Goal: Task Accomplishment & Management: Manage account settings

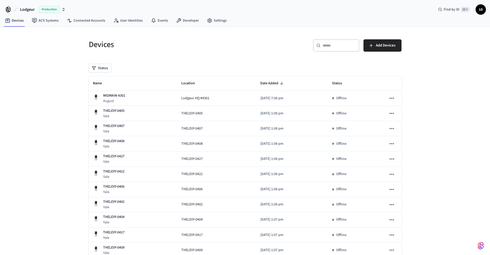
click at [342, 45] on input "text" at bounding box center [339, 45] width 33 height 5
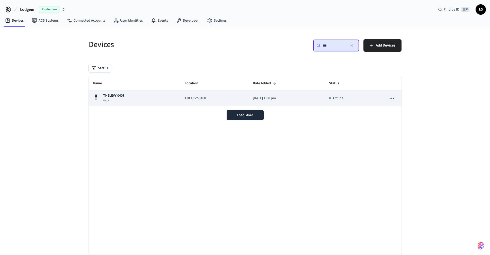
type input "***"
click at [146, 98] on div "THELEVY-0408 [GEOGRAPHIC_DATA]" at bounding box center [135, 98] width 84 height 11
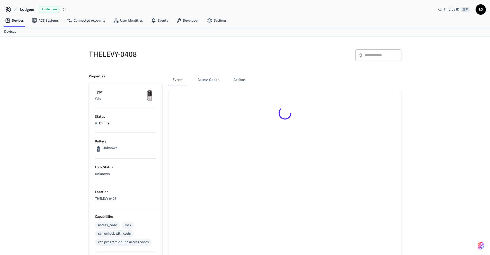
click at [139, 98] on p "Yale" at bounding box center [125, 98] width 61 height 5
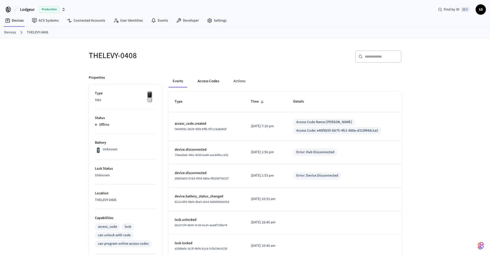
click at [218, 83] on button "Access Codes" at bounding box center [208, 81] width 30 height 12
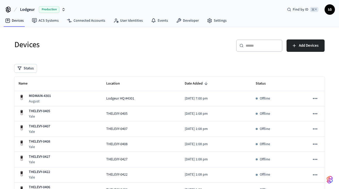
click at [263, 48] on div "​ ​" at bounding box center [259, 45] width 46 height 12
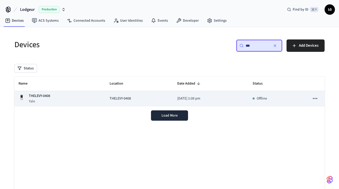
type input "***"
click at [56, 95] on div "THELEVY-0408 [GEOGRAPHIC_DATA]" at bounding box center [60, 98] width 83 height 11
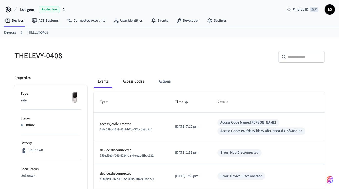
click at [130, 80] on button "Access Codes" at bounding box center [134, 81] width 30 height 12
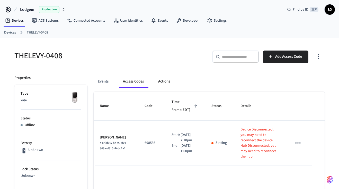
click at [165, 80] on button "Actions" at bounding box center [164, 81] width 20 height 12
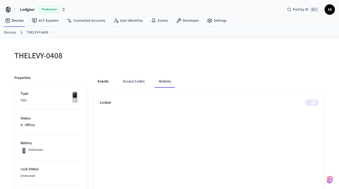
click at [107, 79] on button "Events" at bounding box center [103, 81] width 19 height 12
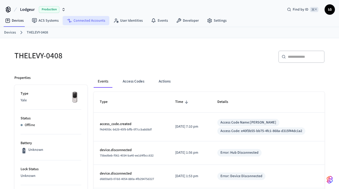
click at [82, 19] on link "Connected Accounts" at bounding box center [86, 20] width 47 height 9
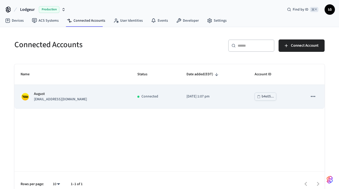
click at [67, 94] on div "August [EMAIL_ADDRESS][DOMAIN_NAME]" at bounding box center [73, 96] width 104 height 11
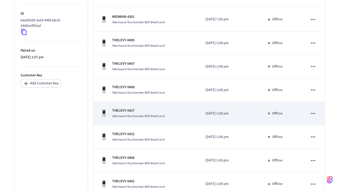
scroll to position [113, 0]
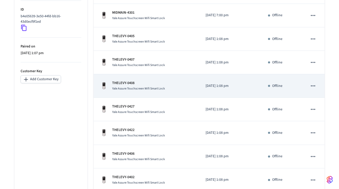
click at [146, 86] on div "Yale Assure Touchscreen Wifi Smart Lock" at bounding box center [138, 88] width 53 height 5
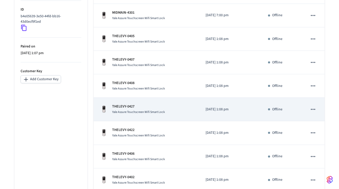
scroll to position [112, 0]
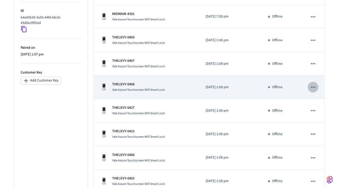
click at [311, 87] on icon "sticky table" at bounding box center [313, 86] width 4 height 1
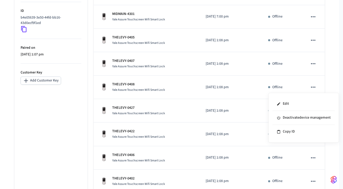
click at [68, 110] on div at bounding box center [171, 94] width 343 height 189
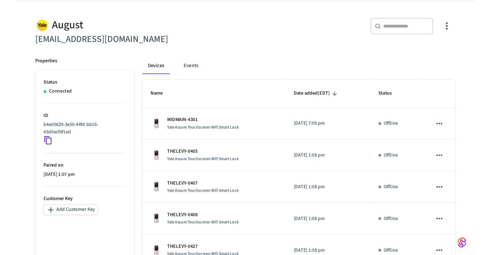
scroll to position [0, 0]
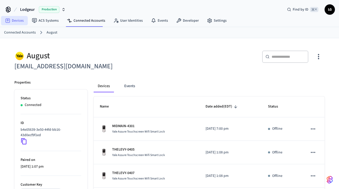
click at [20, 22] on link "Devices" at bounding box center [14, 20] width 27 height 9
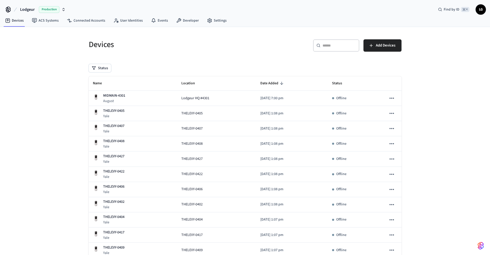
click at [323, 49] on div "​ ​" at bounding box center [336, 45] width 46 height 12
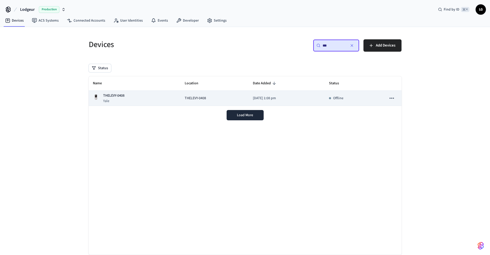
type input "***"
click at [147, 97] on div "THELEVY-0408 [GEOGRAPHIC_DATA]" at bounding box center [135, 98] width 84 height 11
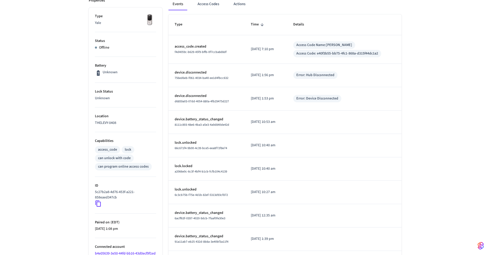
scroll to position [139, 0]
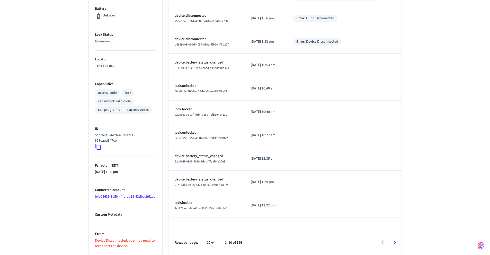
click at [343, 188] on icon "Go to next page" at bounding box center [395, 243] width 3 height 4
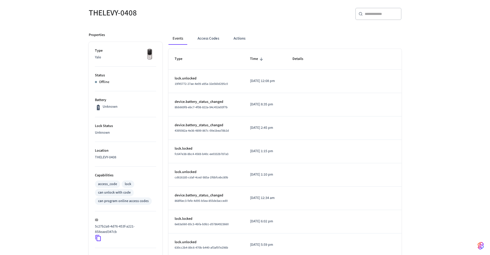
scroll to position [0, 0]
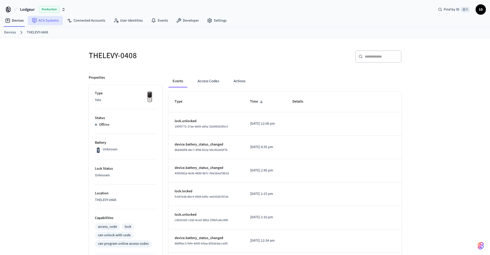
click at [47, 21] on link "ACS Systems" at bounding box center [45, 20] width 35 height 9
click at [82, 21] on link "Connected Accounts" at bounding box center [86, 20] width 47 height 9
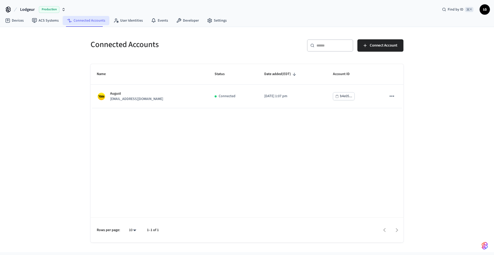
click at [101, 20] on link "Connected Accounts" at bounding box center [86, 20] width 47 height 9
click at [129, 20] on link "User Identities" at bounding box center [128, 20] width 38 height 9
click at [155, 19] on link "Events" at bounding box center [159, 20] width 25 height 9
click at [182, 18] on link "Developer" at bounding box center [187, 20] width 31 height 9
click at [208, 19] on icon at bounding box center [210, 21] width 4 height 4
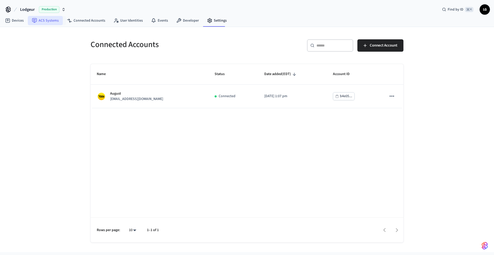
click at [58, 22] on link "ACS Systems" at bounding box center [45, 20] width 35 height 9
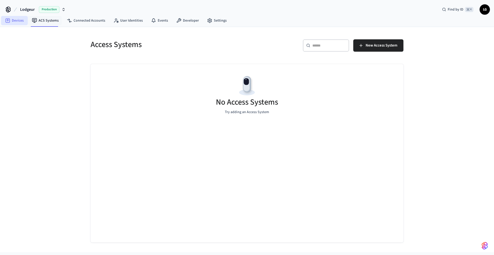
click at [19, 23] on link "Devices" at bounding box center [14, 20] width 27 height 9
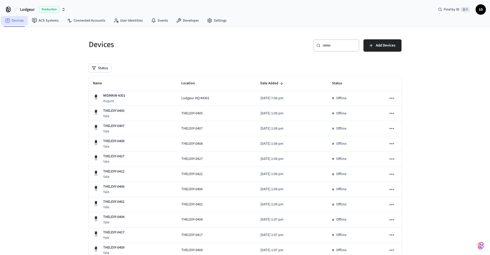
click at [19, 22] on link "Devices" at bounding box center [14, 20] width 27 height 9
click at [329, 45] on input "text" at bounding box center [339, 45] width 33 height 5
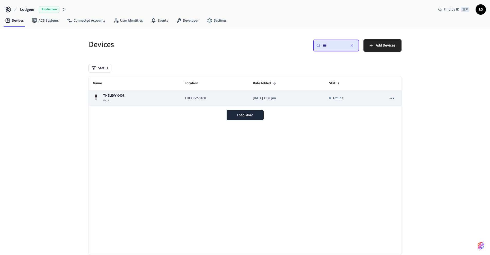
type input "***"
click at [173, 98] on td "THELEVY-0408 [GEOGRAPHIC_DATA]" at bounding box center [135, 98] width 92 height 15
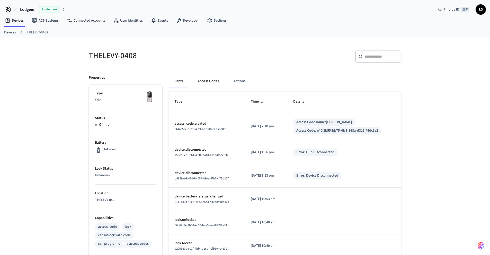
click at [209, 82] on button "Access Codes" at bounding box center [208, 81] width 30 height 12
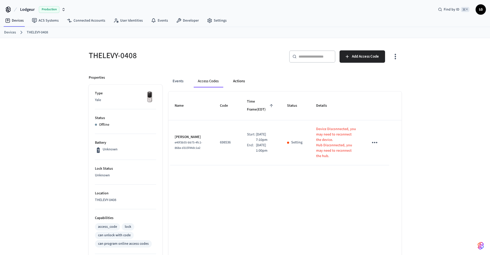
click at [242, 81] on button "Actions" at bounding box center [239, 81] width 20 height 12
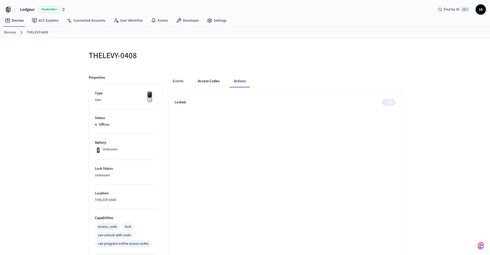
click at [211, 80] on button "Access Codes" at bounding box center [209, 81] width 30 height 12
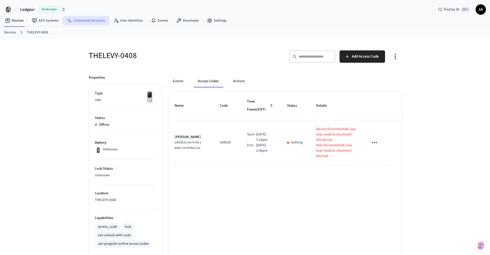
click at [75, 22] on link "Connected Accounts" at bounding box center [86, 20] width 47 height 9
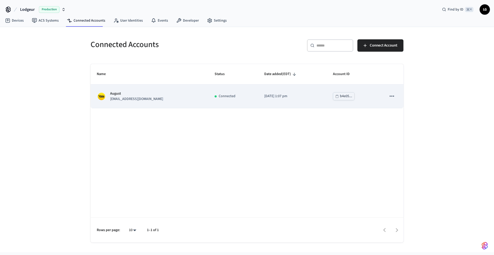
click at [208, 100] on td "Connected" at bounding box center [233, 96] width 50 height 23
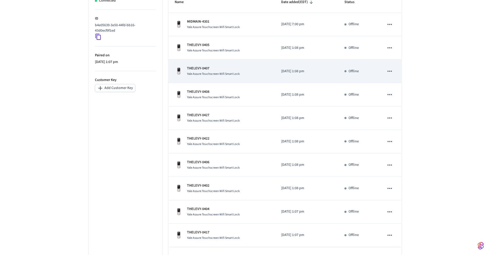
scroll to position [105, 0]
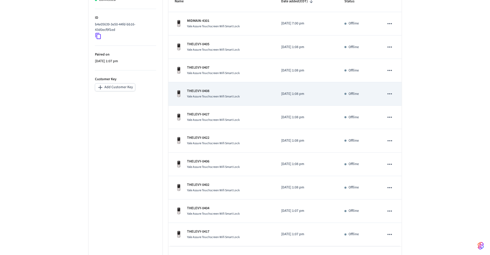
click at [216, 94] on p "THELEVY-0408" at bounding box center [213, 91] width 53 height 5
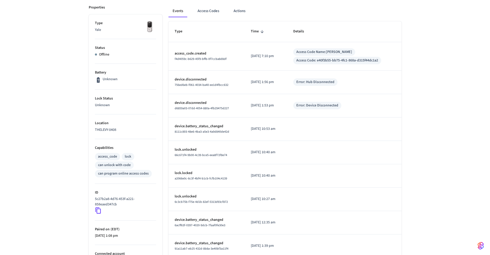
scroll to position [139, 0]
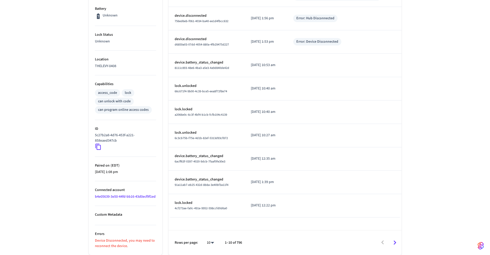
click at [343, 188] on div at bounding box center [324, 243] width 154 height 12
click at [343, 188] on icon "Go to next page" at bounding box center [395, 243] width 8 height 8
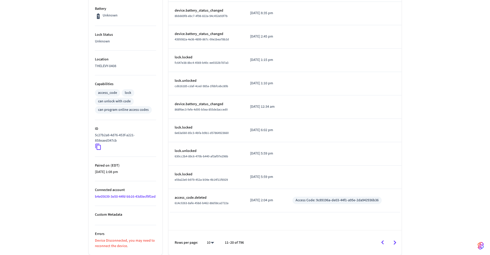
click at [343, 188] on icon "Go to next page" at bounding box center [395, 243] width 8 height 8
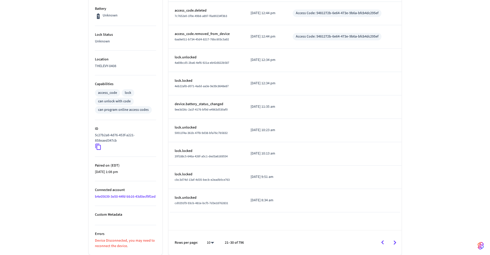
click at [343, 188] on icon "Go to next page" at bounding box center [395, 243] width 8 height 8
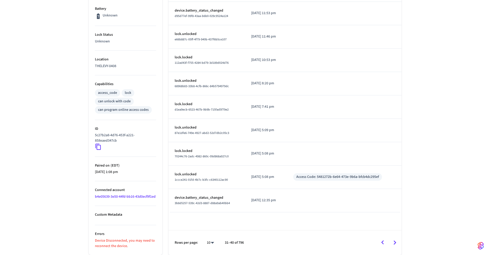
click at [343, 188] on icon "Go to next page" at bounding box center [395, 243] width 8 height 8
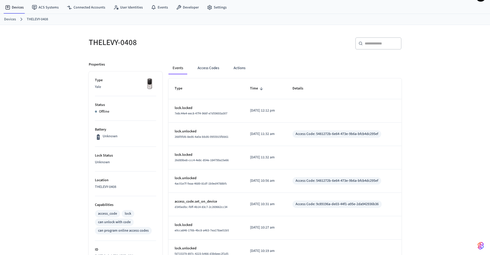
scroll to position [0, 0]
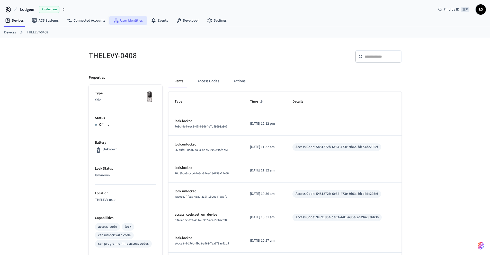
click at [129, 21] on link "User Identities" at bounding box center [128, 20] width 38 height 9
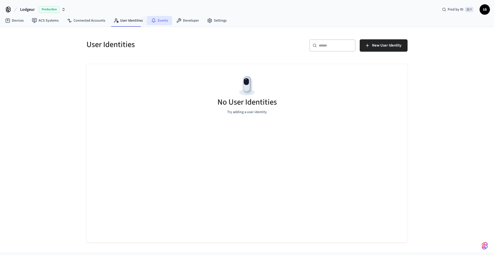
click at [156, 20] on link "Events" at bounding box center [159, 20] width 25 height 9
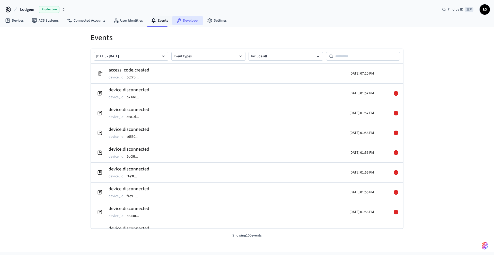
click at [185, 20] on link "Developer" at bounding box center [187, 20] width 31 height 9
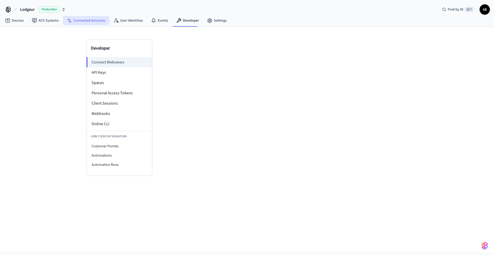
click at [96, 20] on link "Connected Accounts" at bounding box center [86, 20] width 47 height 9
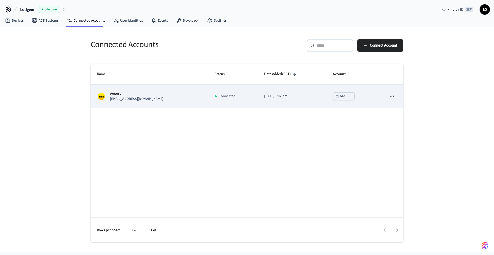
click at [133, 96] on p "[EMAIL_ADDRESS][DOMAIN_NAME]" at bounding box center [136, 98] width 53 height 5
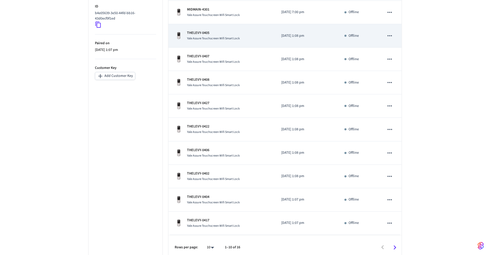
scroll to position [121, 0]
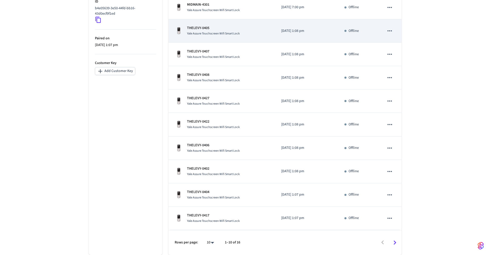
click at [217, 31] on div "Yale Assure Touchscreen Wifi Smart Lock" at bounding box center [213, 33] width 53 height 5
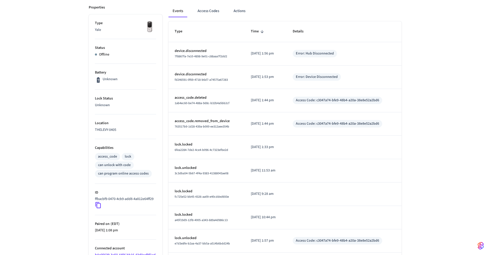
scroll to position [40, 0]
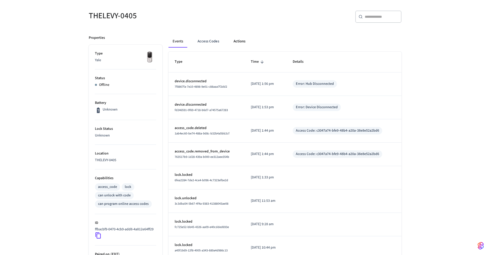
click at [236, 41] on button "Actions" at bounding box center [240, 41] width 20 height 12
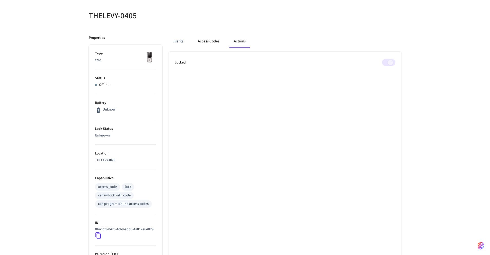
click at [209, 40] on button "Access Codes" at bounding box center [209, 41] width 30 height 12
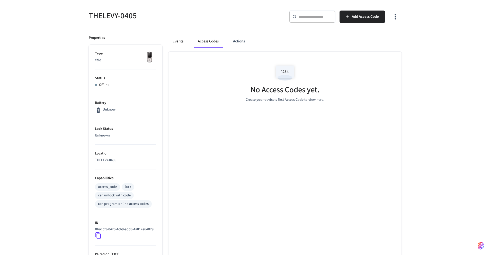
click at [173, 39] on button "Events" at bounding box center [178, 41] width 19 height 12
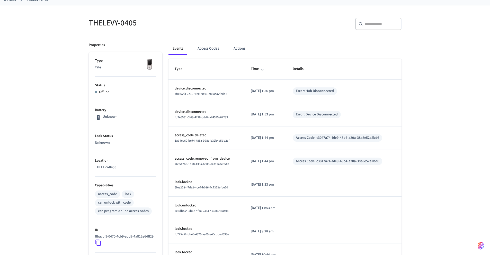
scroll to position [0, 0]
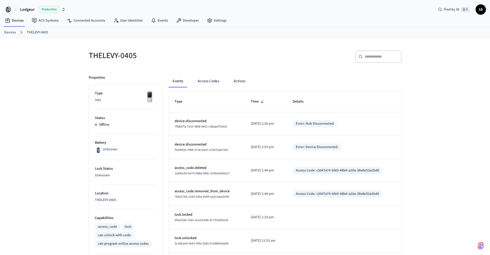
click at [14, 32] on link "Devices" at bounding box center [10, 32] width 12 height 5
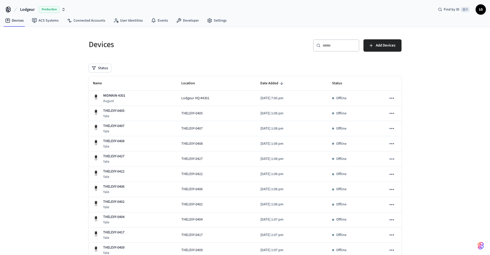
click at [326, 42] on div "​ ​" at bounding box center [336, 45] width 46 height 12
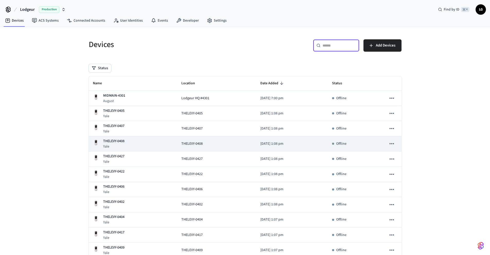
click at [122, 142] on p "THELEVY-0408" at bounding box center [113, 141] width 21 height 5
